Goal: Information Seeking & Learning: Check status

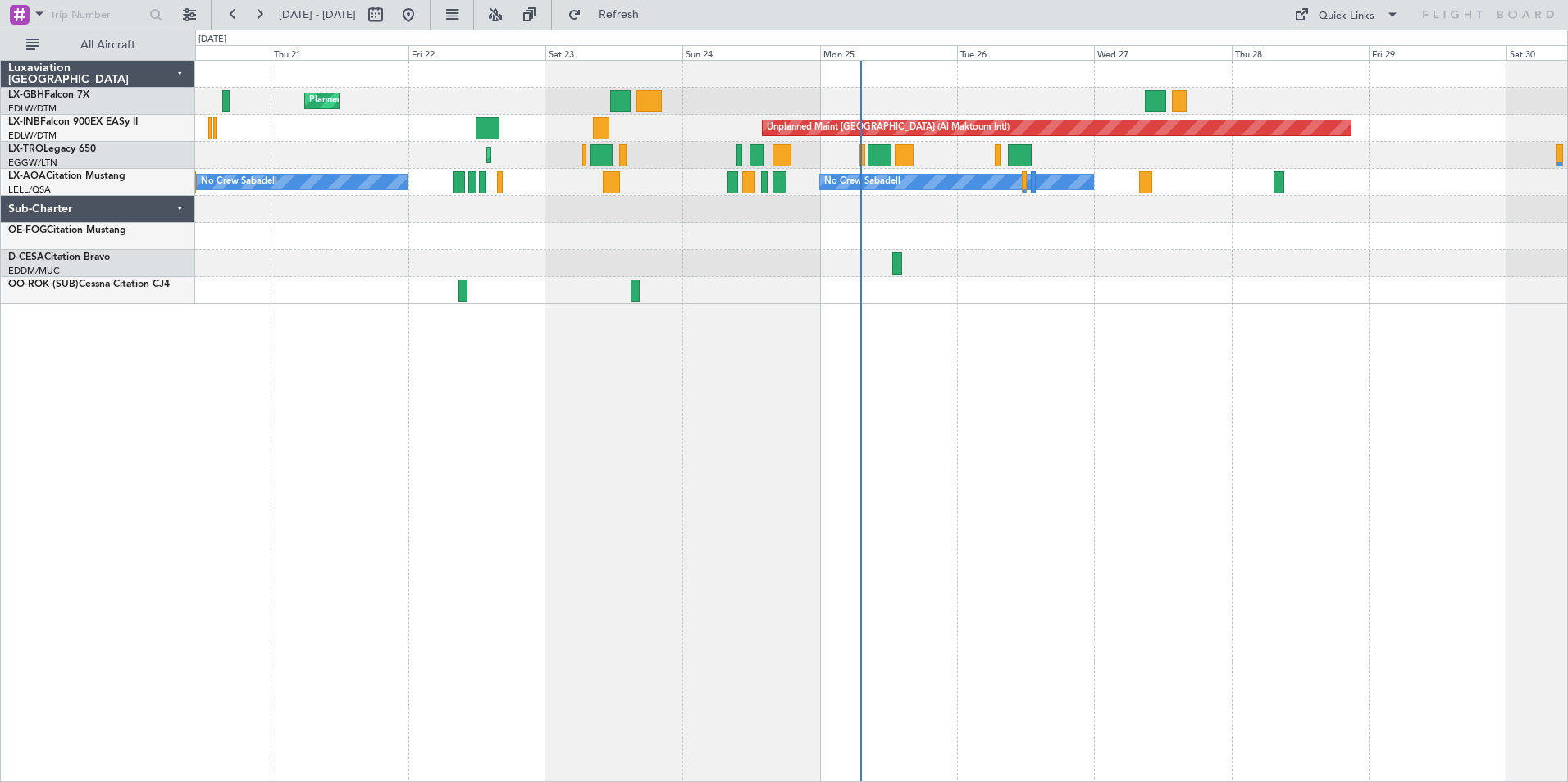
click at [992, 388] on div "Planned Maint Nice ([GEOGRAPHIC_DATA]) Unplanned Maint [GEOGRAPHIC_DATA] ([GEOG…" at bounding box center [882, 420] width 1373 height 722
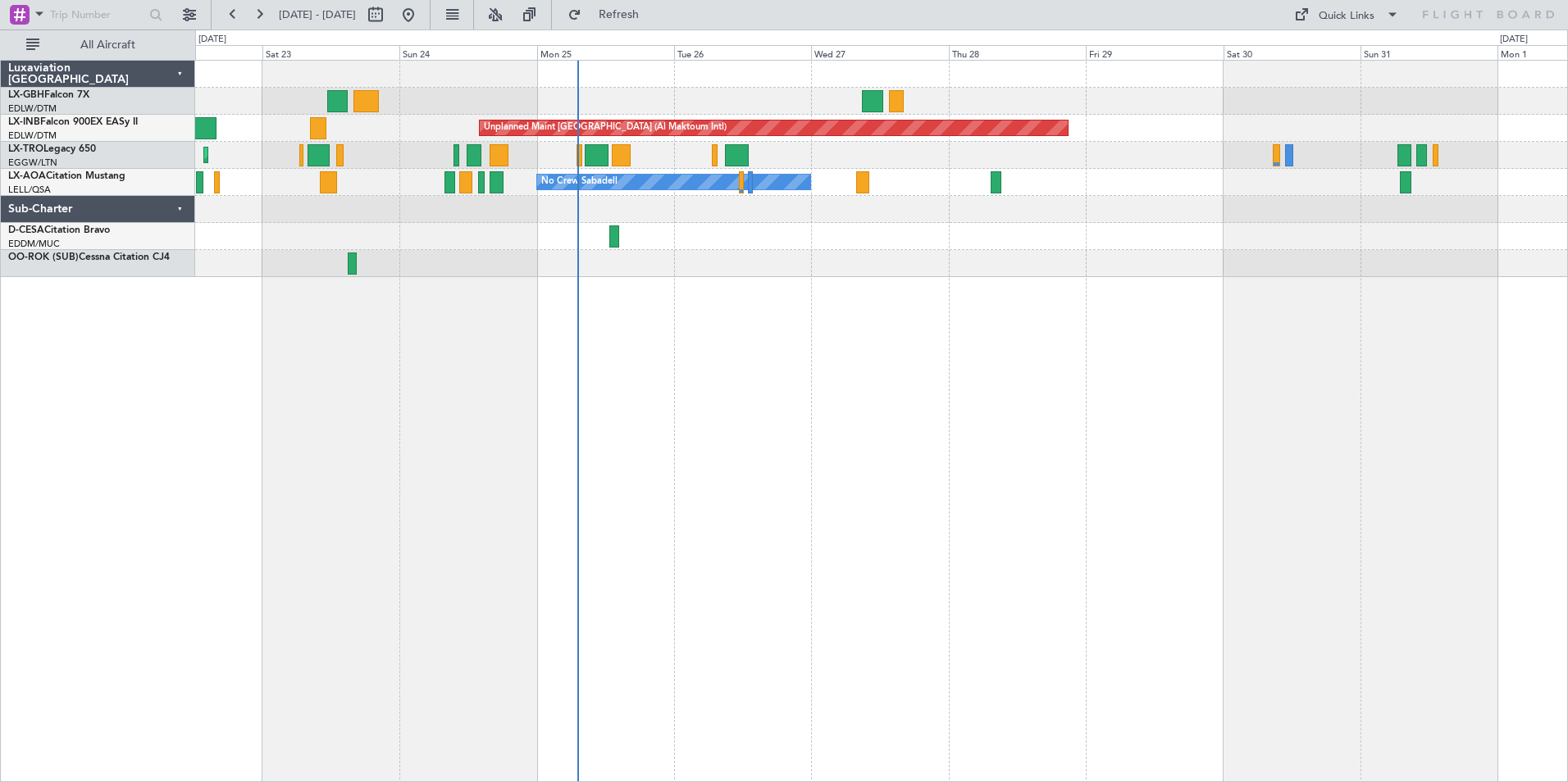
click at [909, 347] on div "Planned Maint Nice ([GEOGRAPHIC_DATA]) Unplanned Maint [GEOGRAPHIC_DATA] (Al Ma…" at bounding box center [882, 420] width 1373 height 722
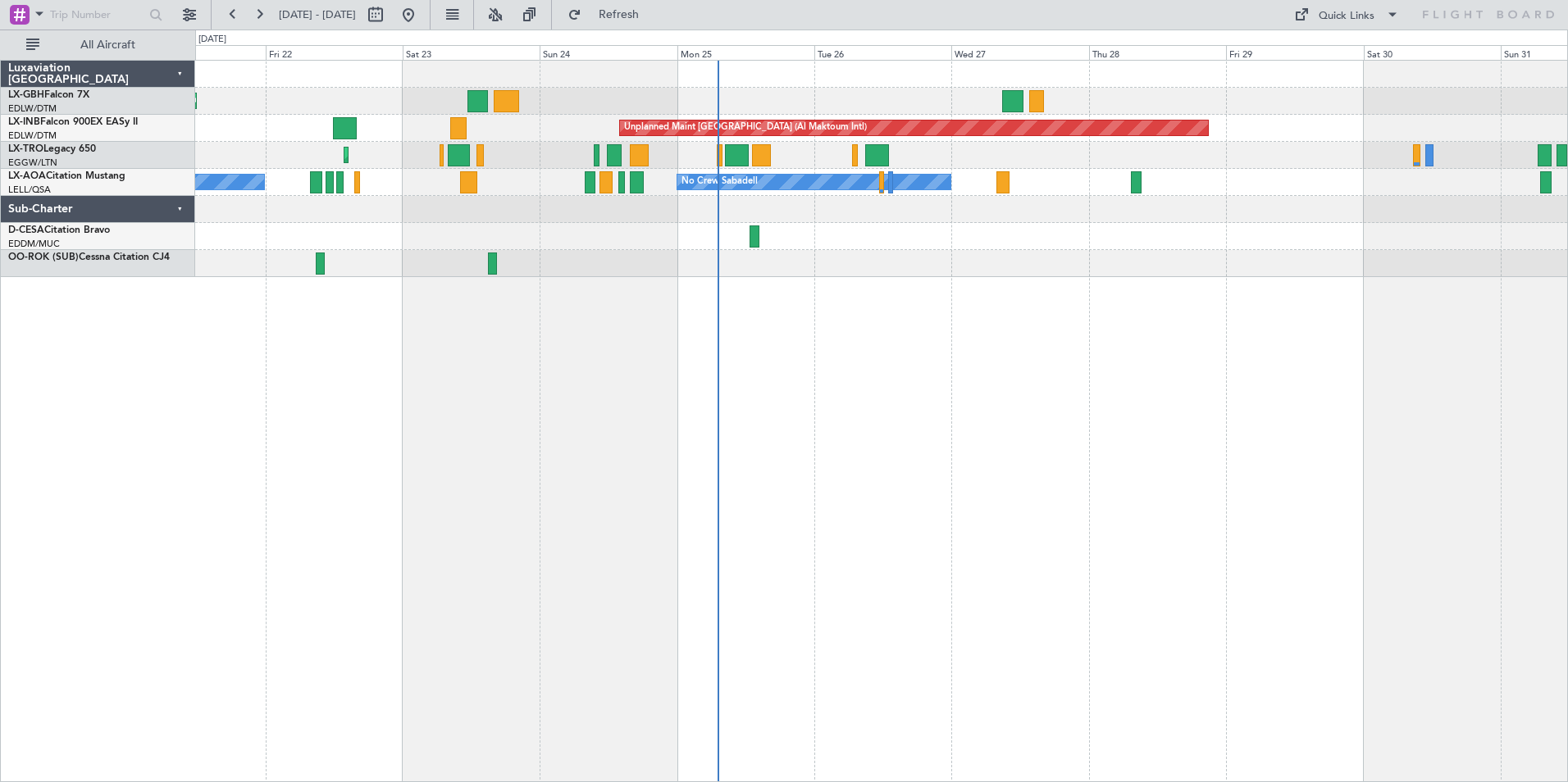
click at [940, 214] on div at bounding box center [882, 210] width 1372 height 27
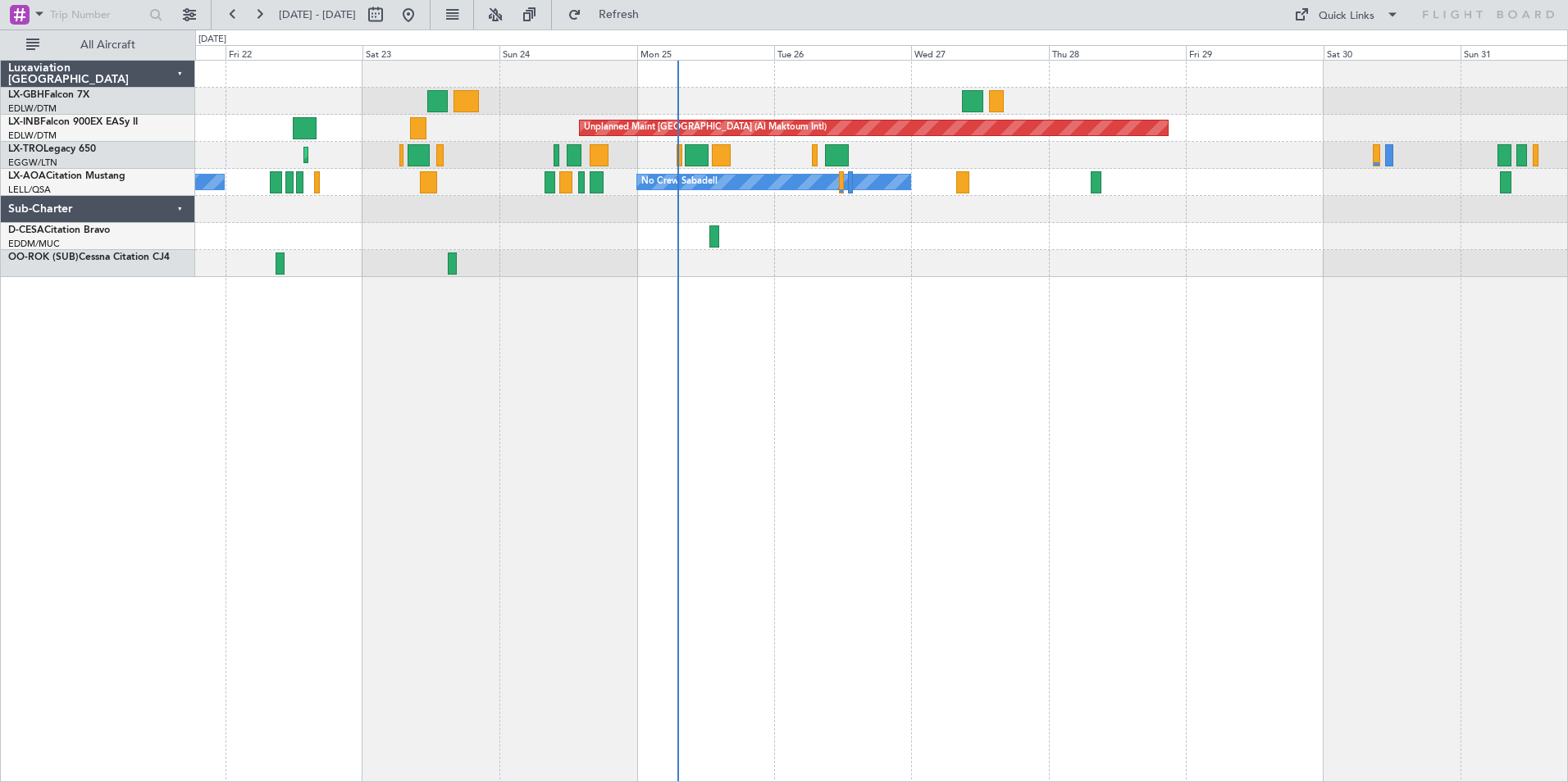
click at [1021, 237] on div "Planned Maint Nice ([GEOGRAPHIC_DATA]) Unplanned Maint [GEOGRAPHIC_DATA] ([GEOG…" at bounding box center [882, 169] width 1372 height 217
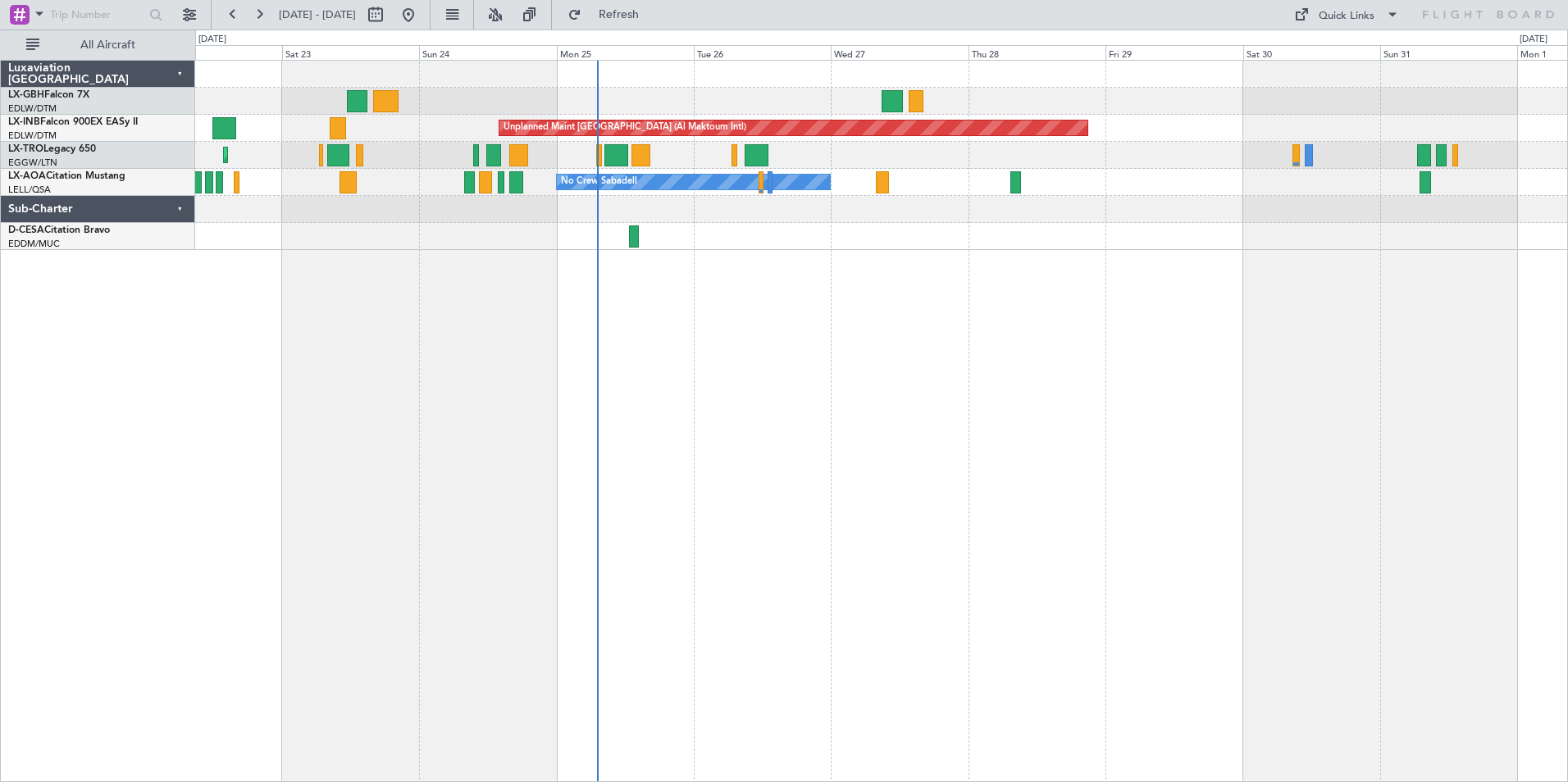
click at [862, 301] on div "Planned Maint Nice ([GEOGRAPHIC_DATA]) Unplanned Maint [GEOGRAPHIC_DATA] (Al Ma…" at bounding box center [882, 420] width 1373 height 722
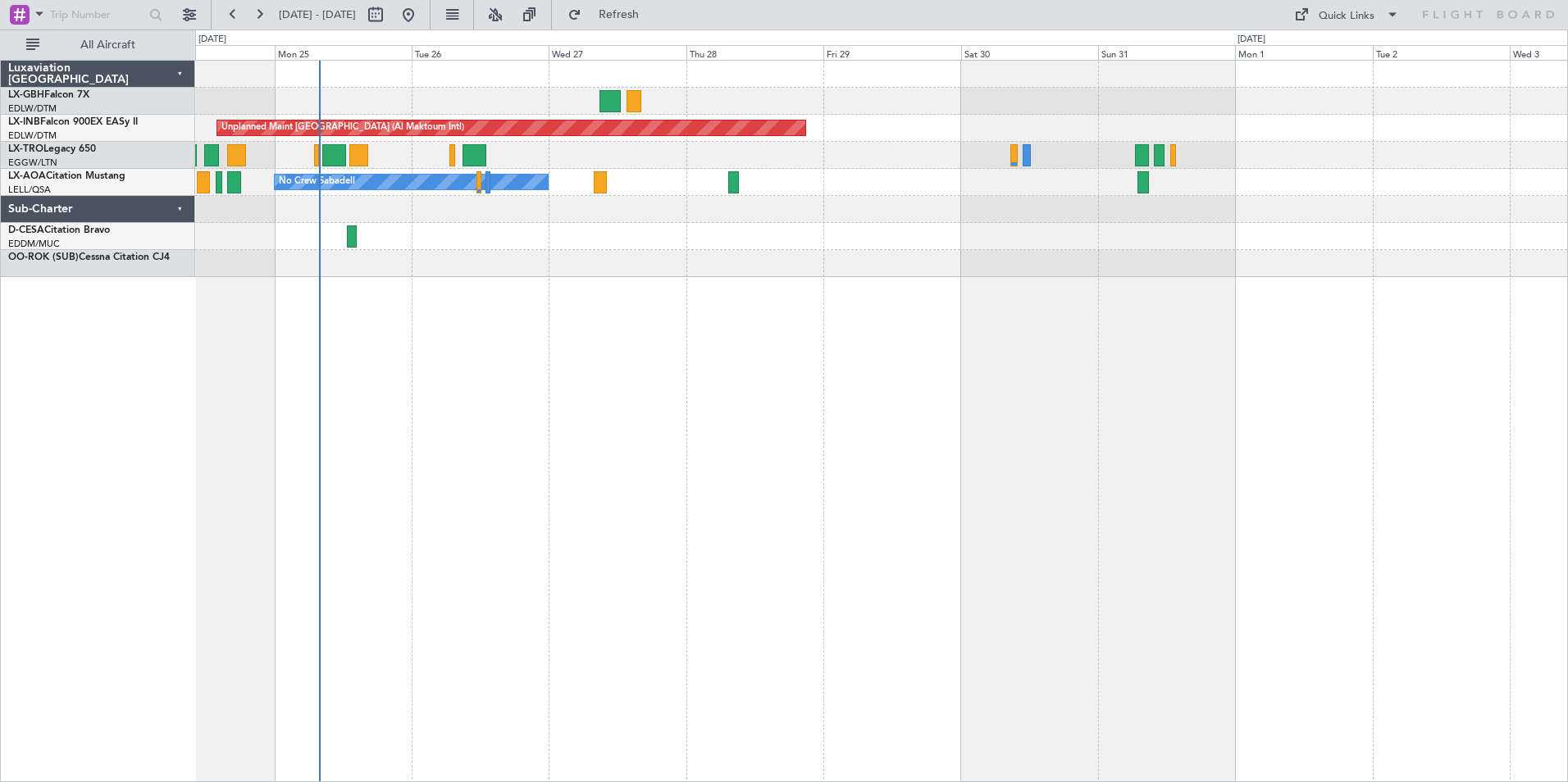
click at [631, 494] on div "Unplanned Maint [GEOGRAPHIC_DATA] (Al Maktoum Intl) Planned Maint [GEOGRAPHIC_D…" at bounding box center [882, 420] width 1373 height 722
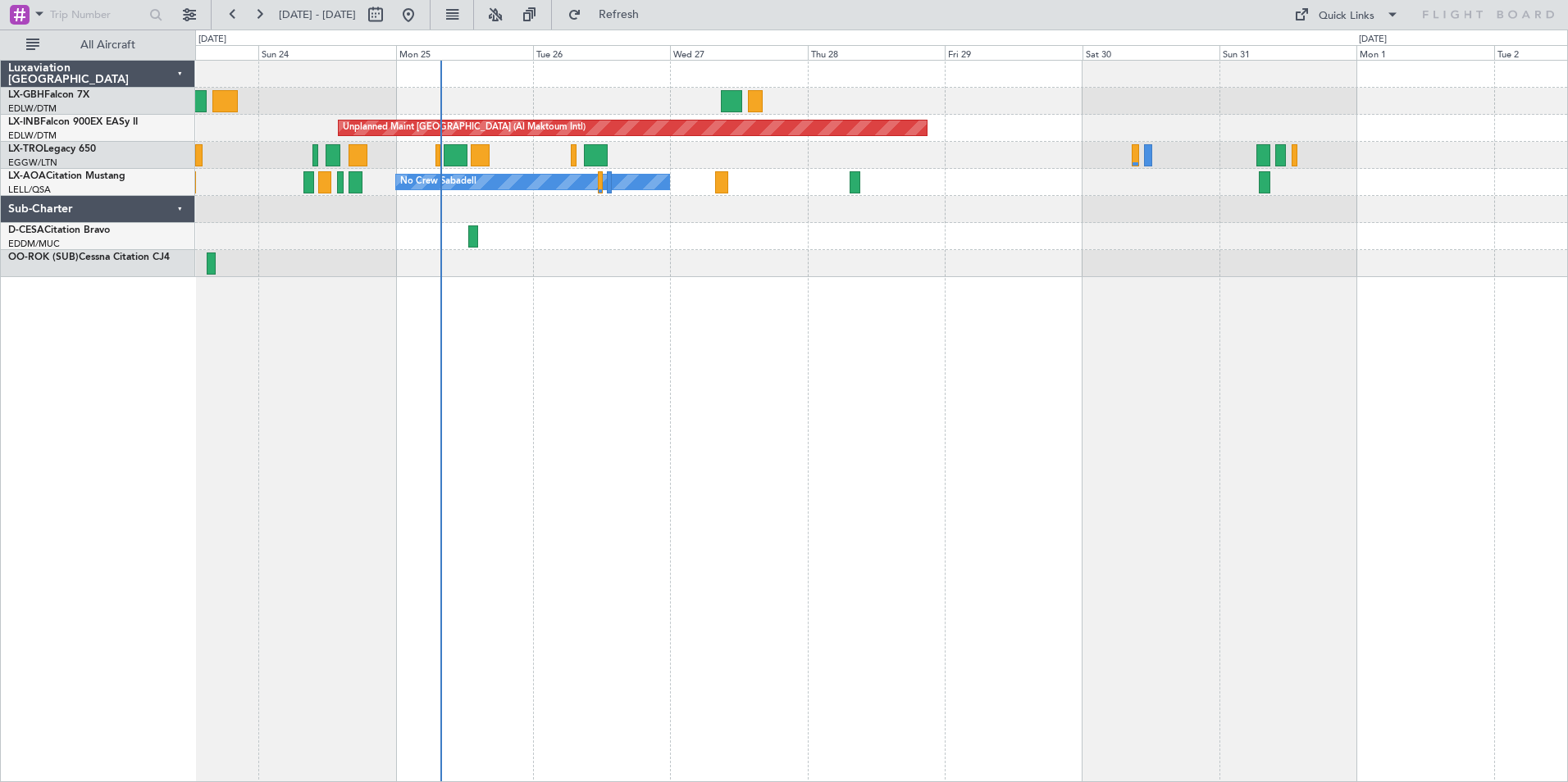
click at [858, 452] on div "Planned Maint Nice ([GEOGRAPHIC_DATA]) Unplanned Maint [GEOGRAPHIC_DATA] (Al Ma…" at bounding box center [882, 420] width 1373 height 722
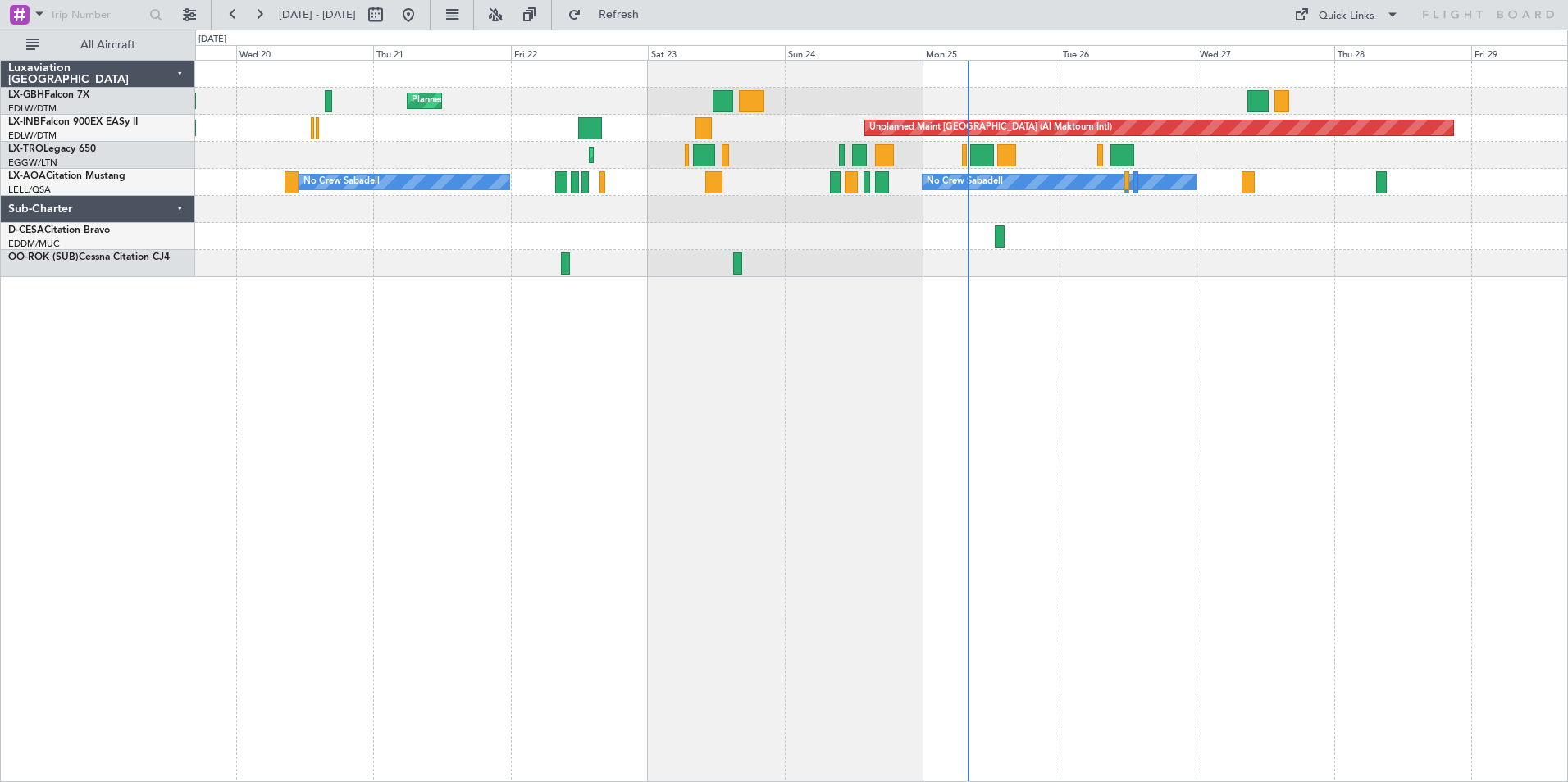
click at [1020, 417] on div "Planned Maint Nice ([GEOGRAPHIC_DATA]) Unplanned Maint [GEOGRAPHIC_DATA] ([GEOG…" at bounding box center [882, 420] width 1373 height 722
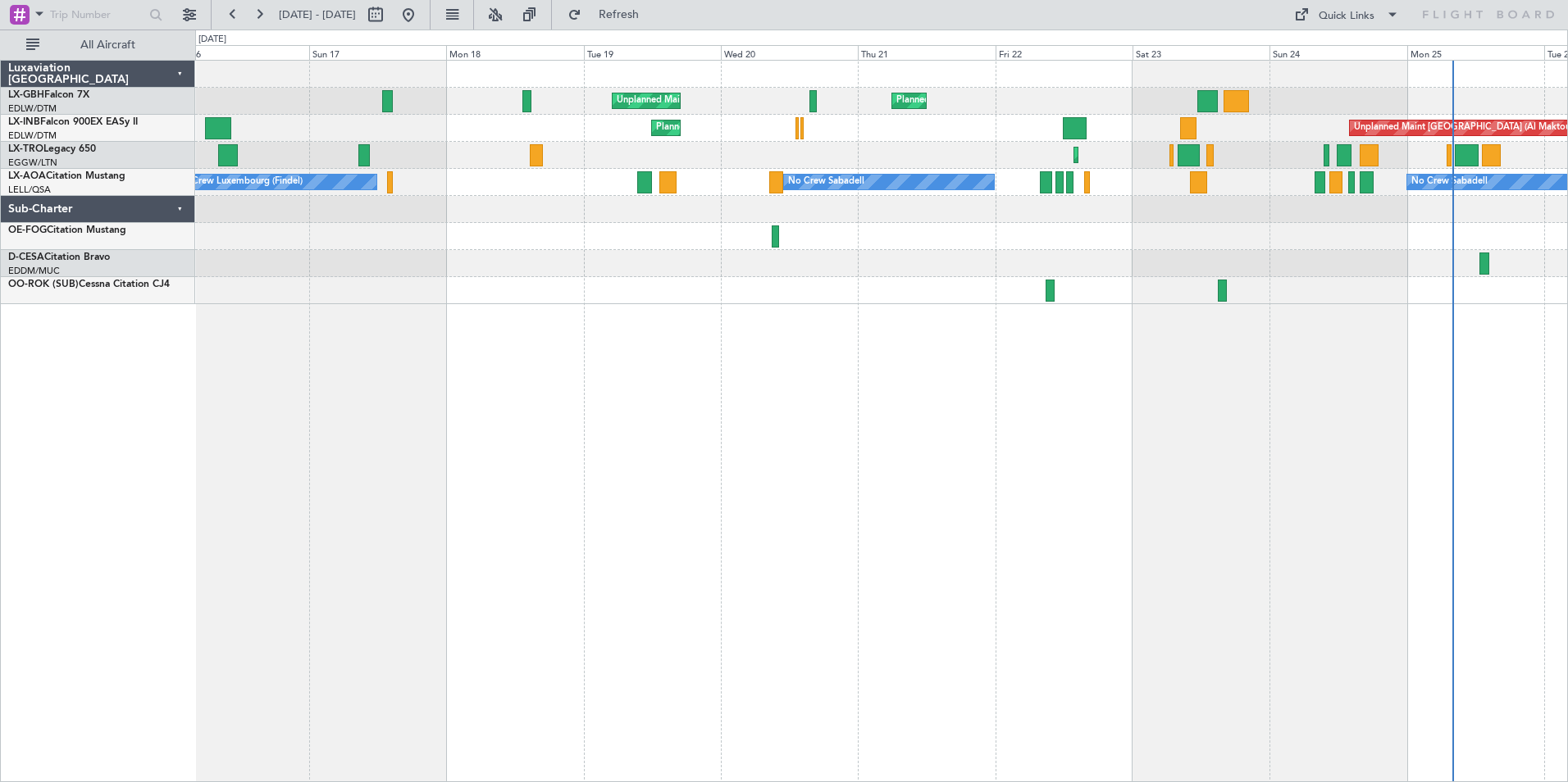
click at [883, 441] on div "Planned Maint Nice ([GEOGRAPHIC_DATA]) Unplanned Maint [GEOGRAPHIC_DATA] ([GEOG…" at bounding box center [882, 420] width 1373 height 722
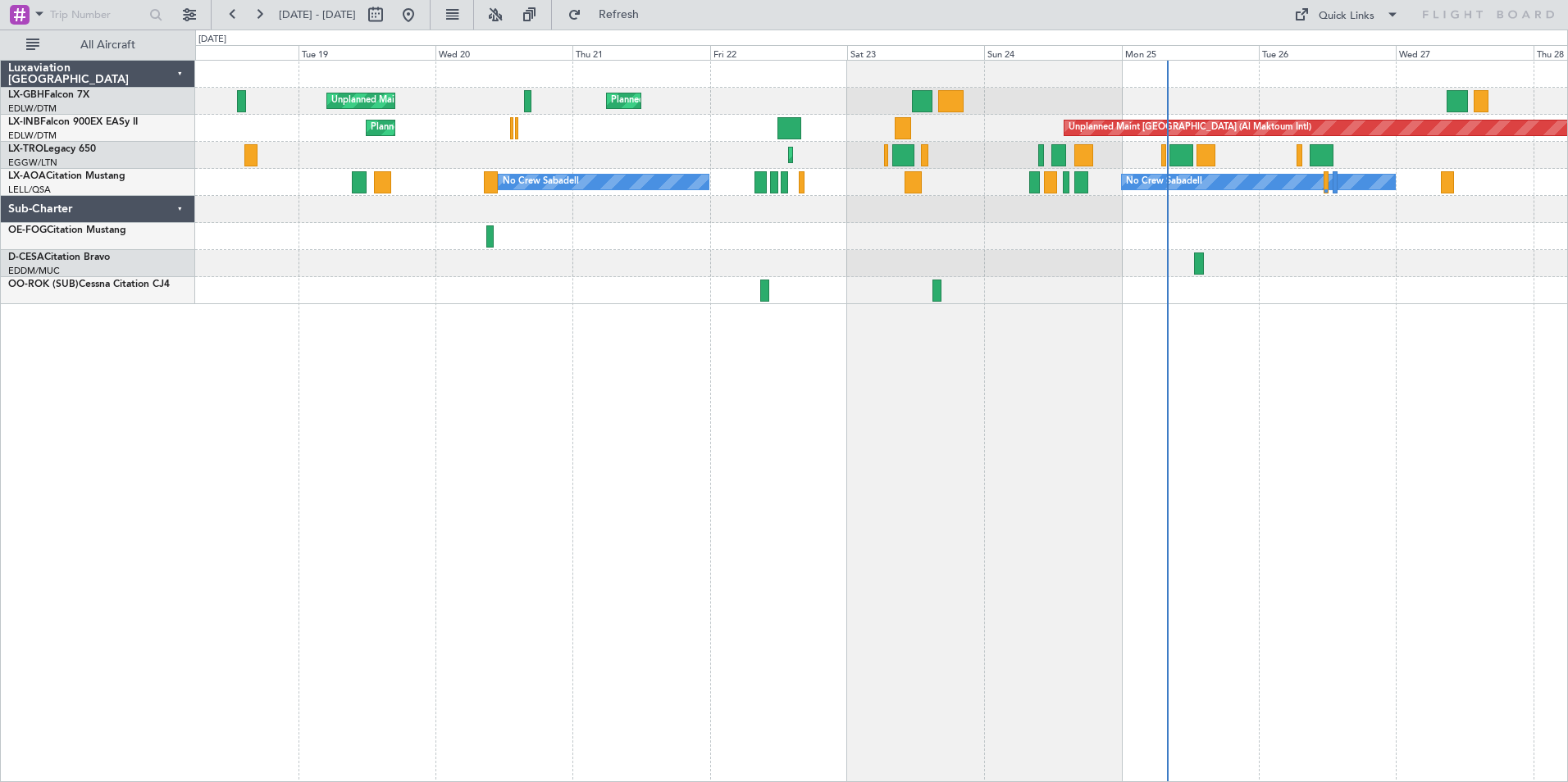
click at [685, 376] on div "Unplanned Maint [GEOGRAPHIC_DATA] ([GEOGRAPHIC_DATA]) [GEOGRAPHIC_DATA] ([GEOGR…" at bounding box center [882, 420] width 1373 height 722
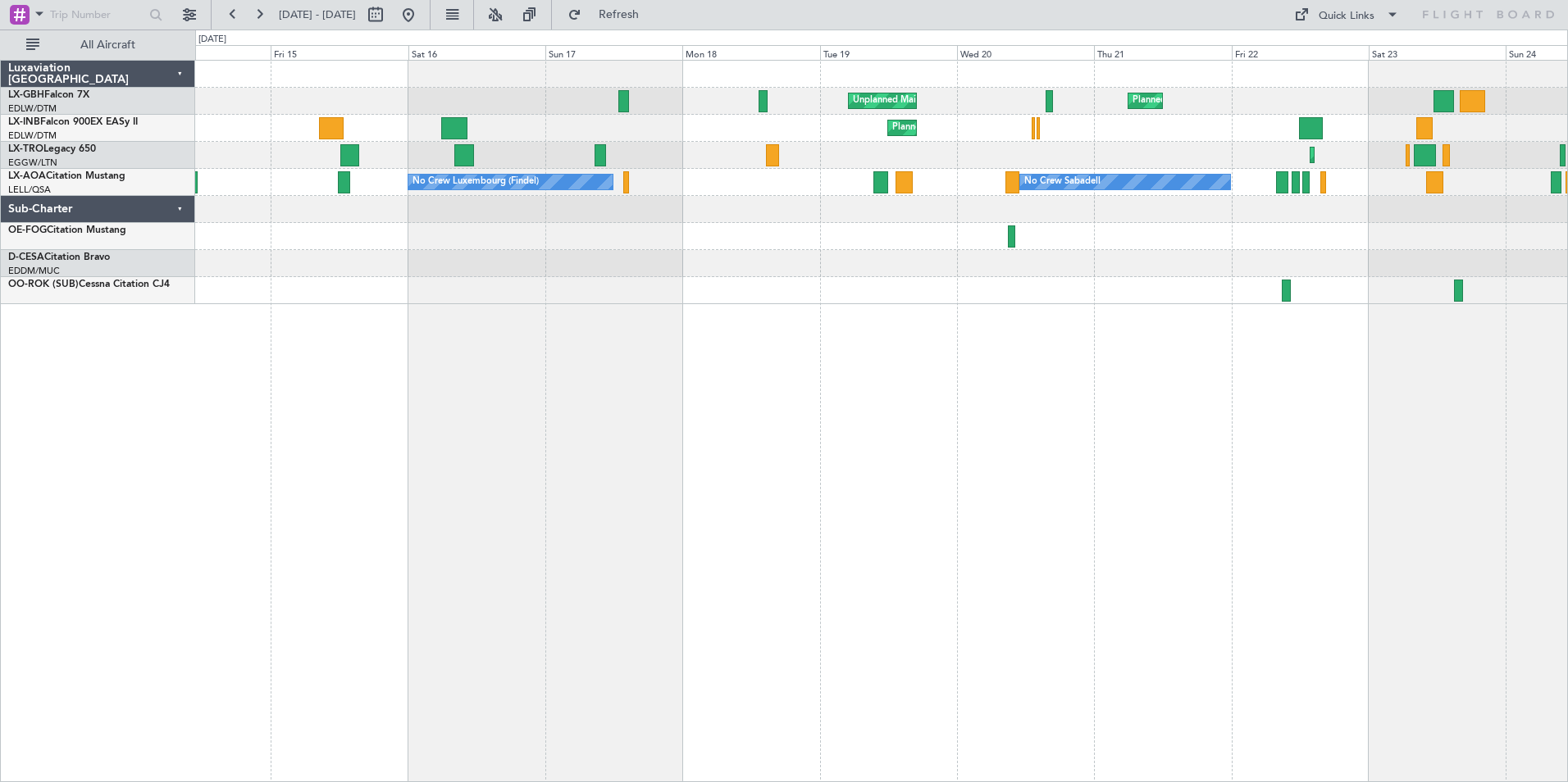
click at [1316, 321] on div "Unplanned Maint [GEOGRAPHIC_DATA] ([GEOGRAPHIC_DATA]) [GEOGRAPHIC_DATA] ([GEOGR…" at bounding box center [882, 420] width 1373 height 722
click at [422, 8] on button at bounding box center [408, 14] width 26 height 26
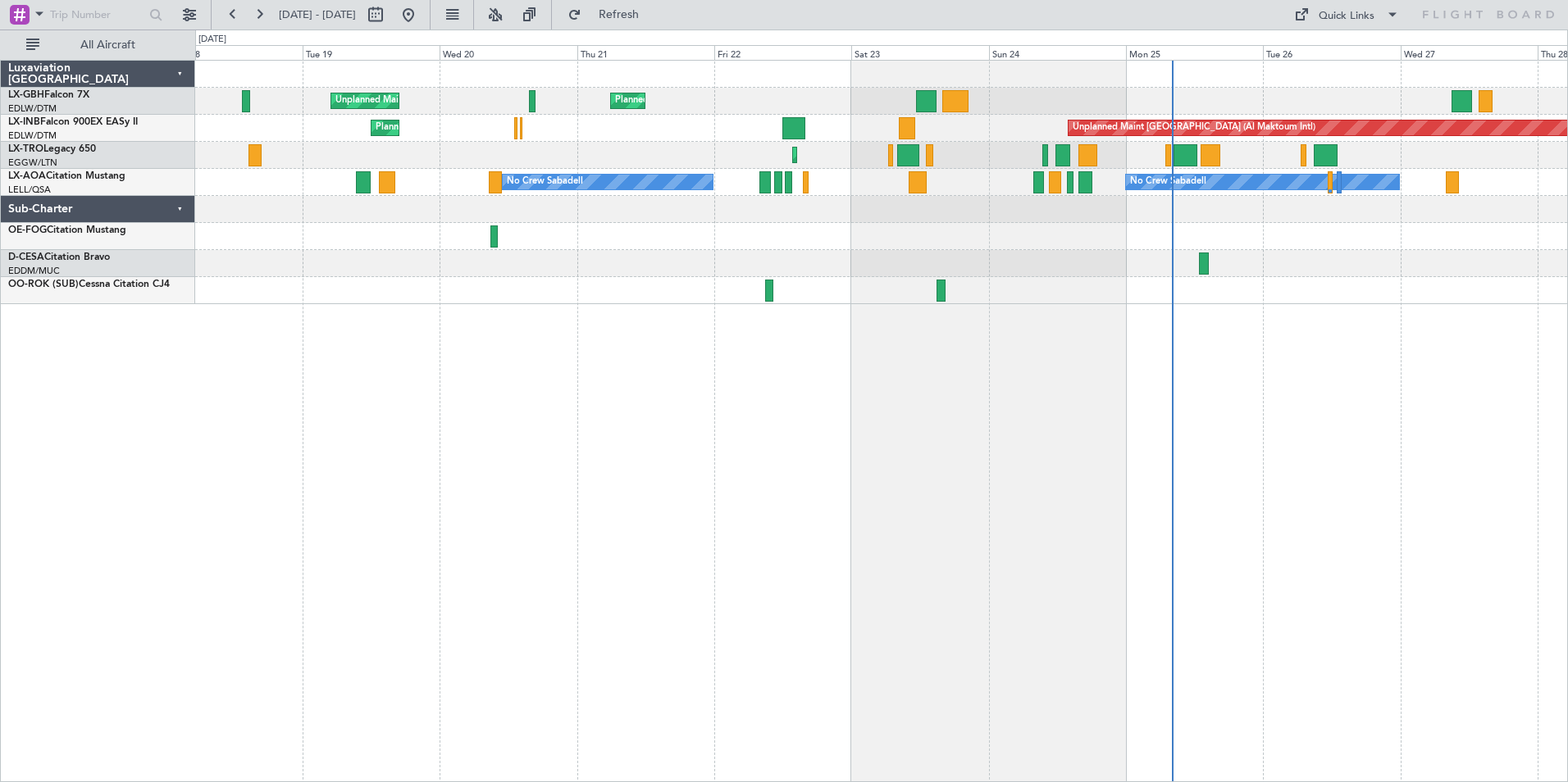
click at [975, 263] on div "Planned Maint Nice ([GEOGRAPHIC_DATA]) Unplanned Maint [GEOGRAPHIC_DATA] ([GEOG…" at bounding box center [882, 420] width 1373 height 722
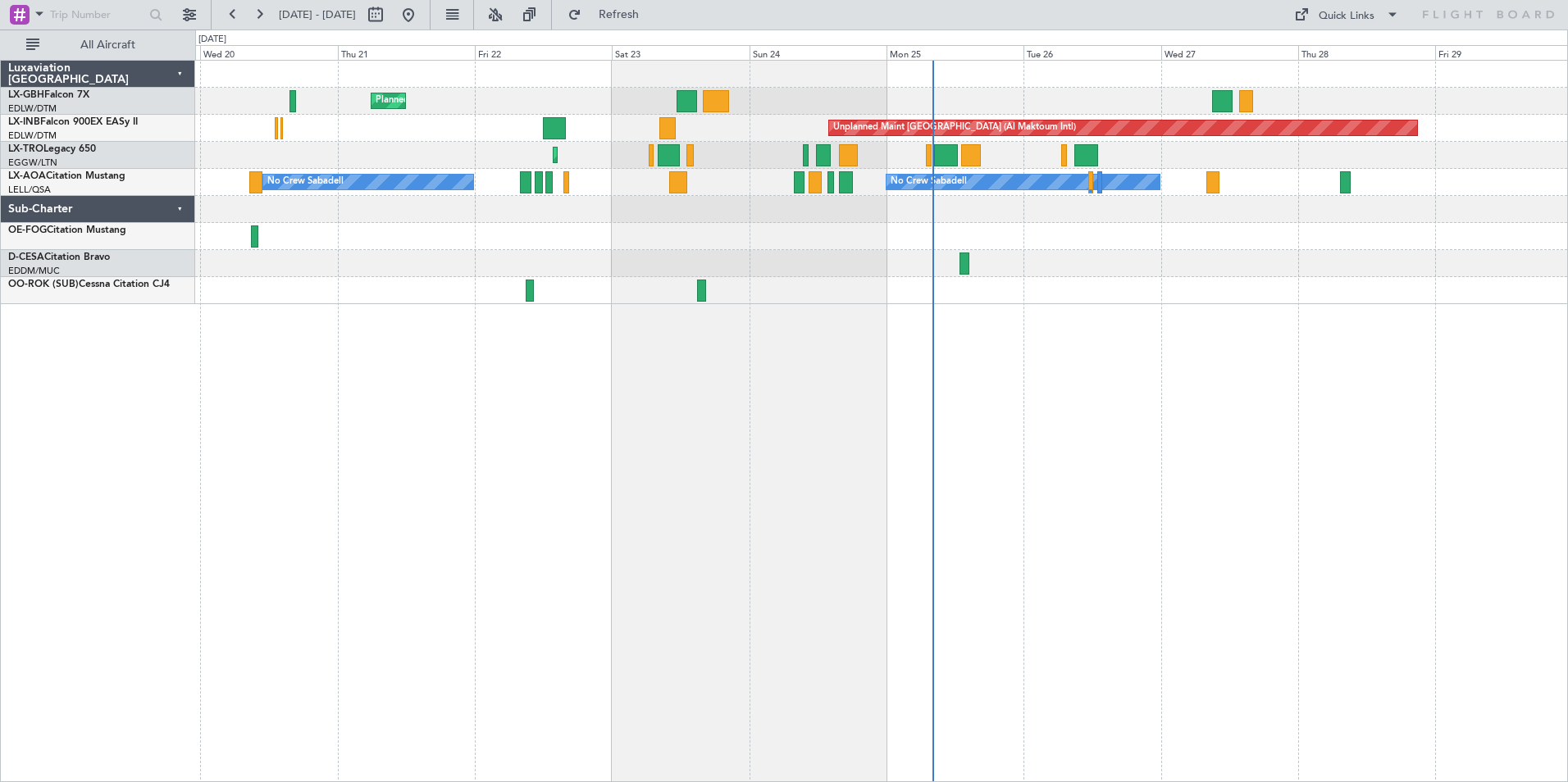
click at [1035, 319] on div "Planned Maint Nice ([GEOGRAPHIC_DATA]) Unplanned Maint [GEOGRAPHIC_DATA] ([GEOG…" at bounding box center [882, 420] width 1373 height 722
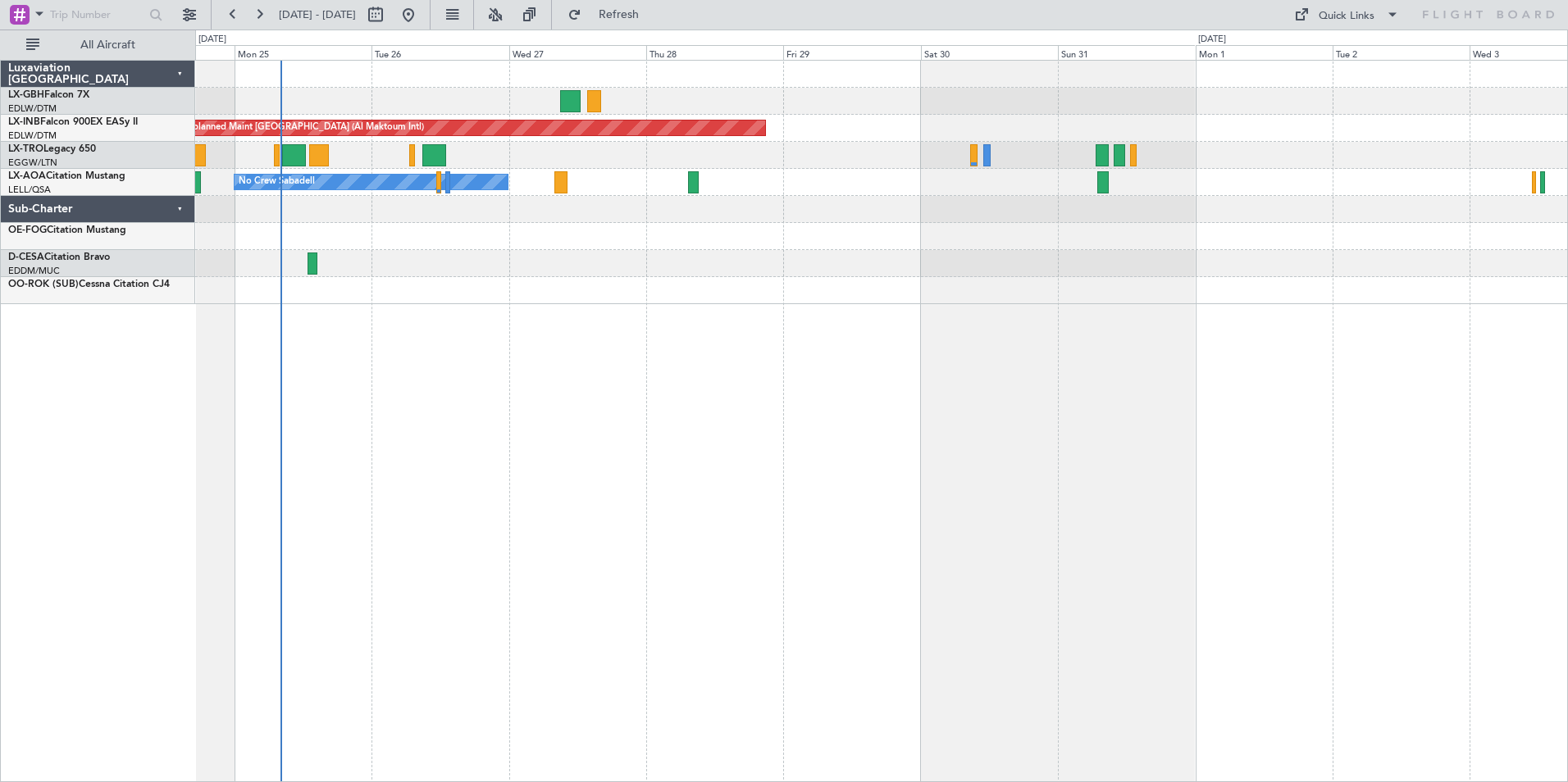
click at [584, 433] on div "Unplanned Maint [GEOGRAPHIC_DATA] (Al Maktoum Intl) Planned Maint [GEOGRAPHIC_D…" at bounding box center [882, 420] width 1373 height 722
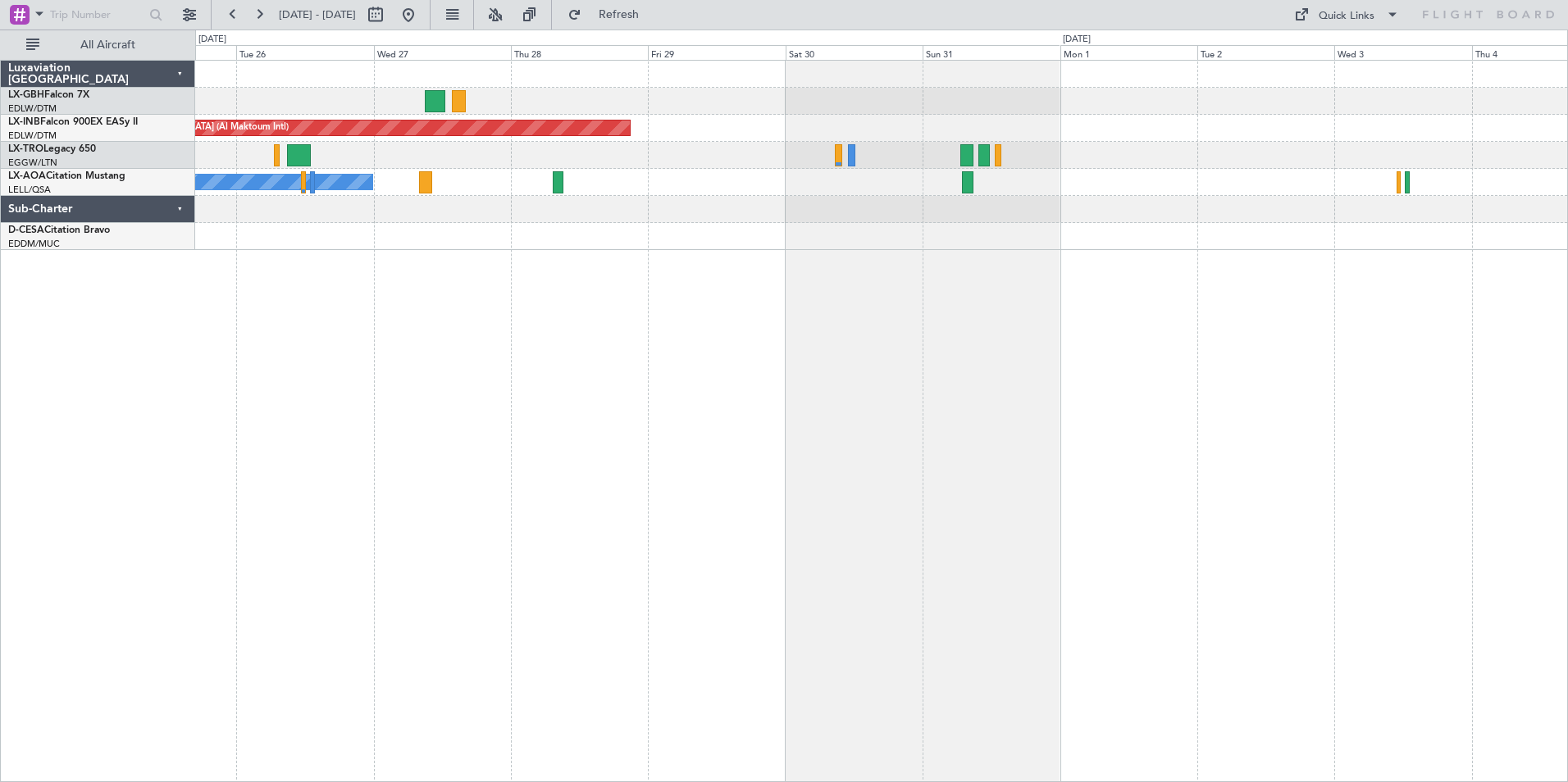
click at [876, 332] on div "Unplanned Maint [GEOGRAPHIC_DATA] (Al Maktoum Intl) No Crew Sabadell" at bounding box center [882, 420] width 1373 height 722
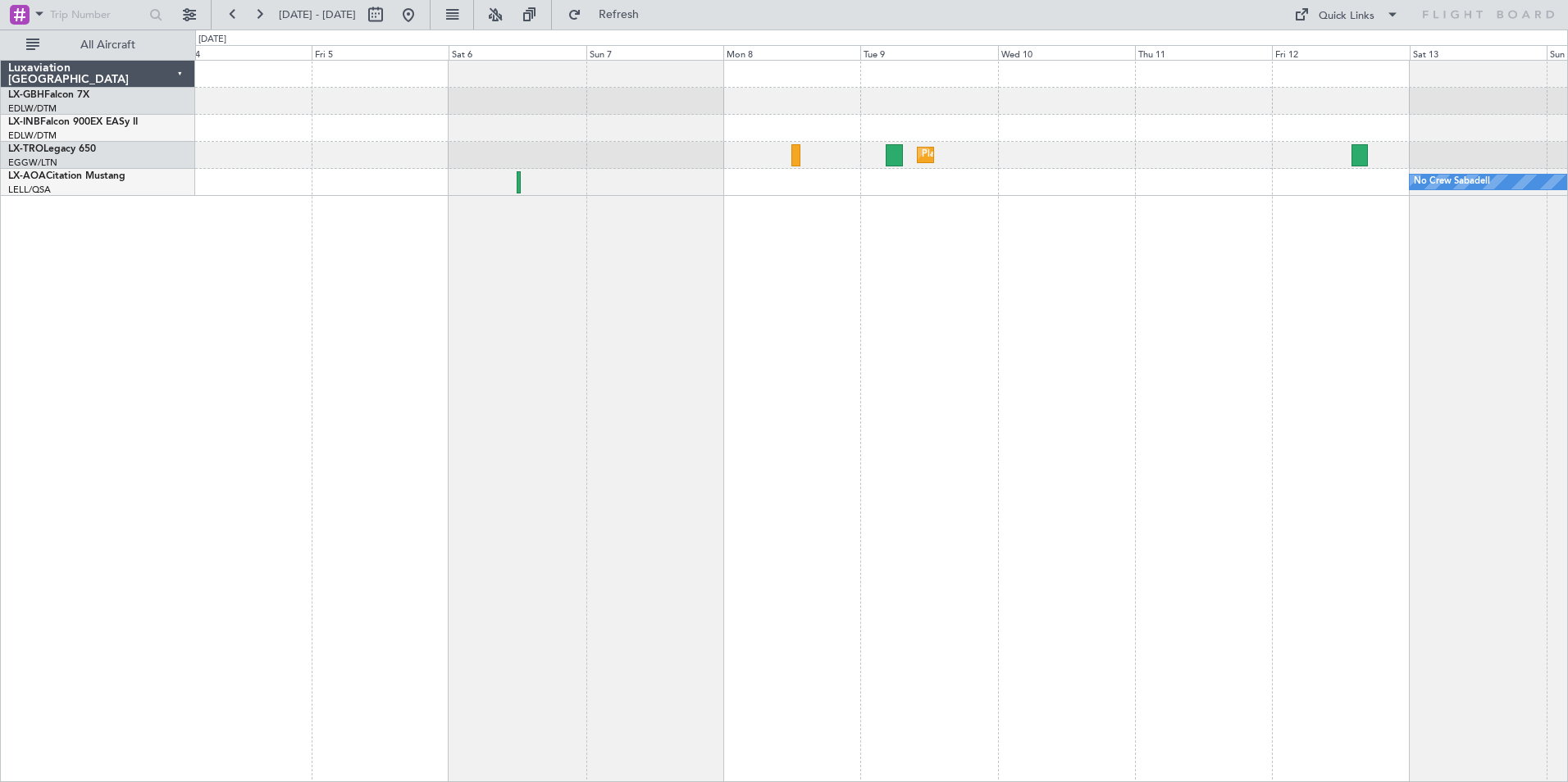
click at [607, 308] on div "Planned Maint Dusseldorf No Crew Sabadell" at bounding box center [882, 420] width 1373 height 722
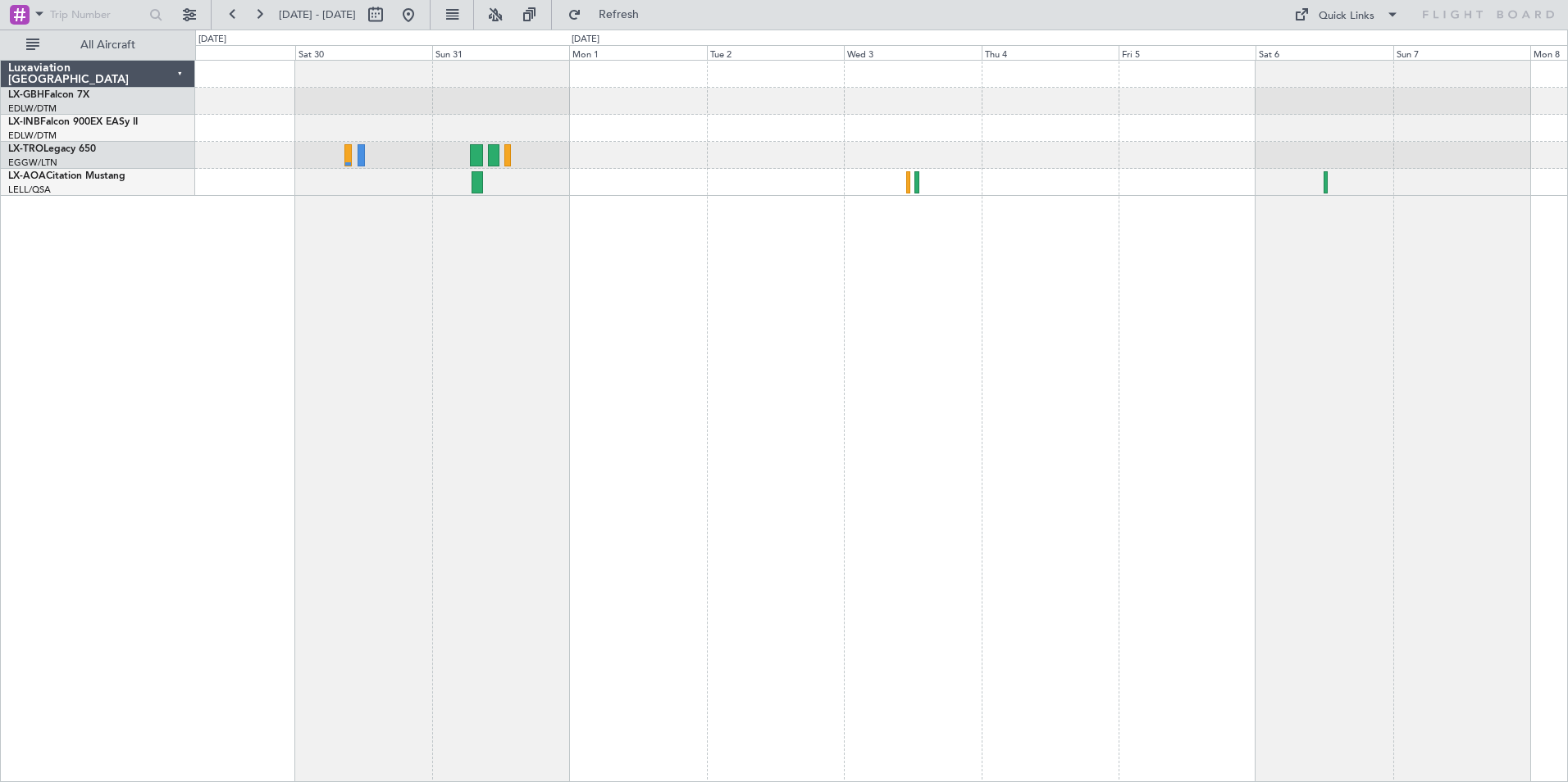
click at [1392, 331] on div "Unplanned Maint [GEOGRAPHIC_DATA] (Al Maktoum Intl) Planned [GEOGRAPHIC_DATA] N…" at bounding box center [882, 420] width 1373 height 722
